Goal: Task Accomplishment & Management: Use online tool/utility

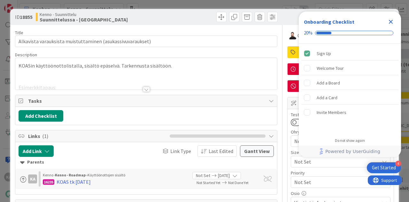
click at [390, 21] on icon "Close Checklist" at bounding box center [391, 22] width 4 height 4
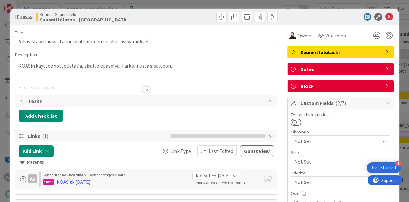
click at [143, 87] on div at bounding box center [146, 89] width 7 height 5
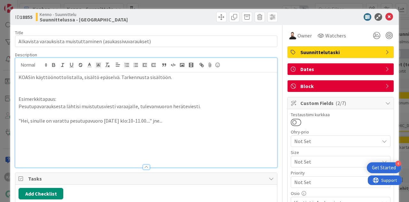
click at [171, 75] on p "KOASin käyttöönottolistalla, sisältö epäselvä. Tarkennusta sisältöön." at bounding box center [146, 77] width 255 height 7
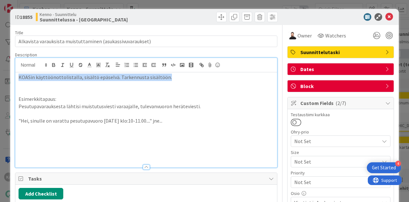
drag, startPoint x: 171, startPoint y: 78, endPoint x: 13, endPoint y: 74, distance: 157.6
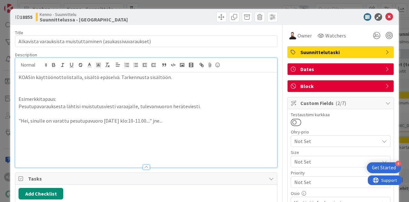
click at [21, 83] on p at bounding box center [146, 84] width 255 height 7
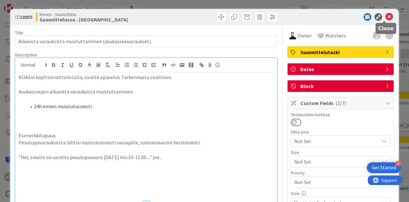
click at [386, 18] on icon at bounding box center [390, 17] width 8 height 8
